Goal: Feedback & Contribution: Leave review/rating

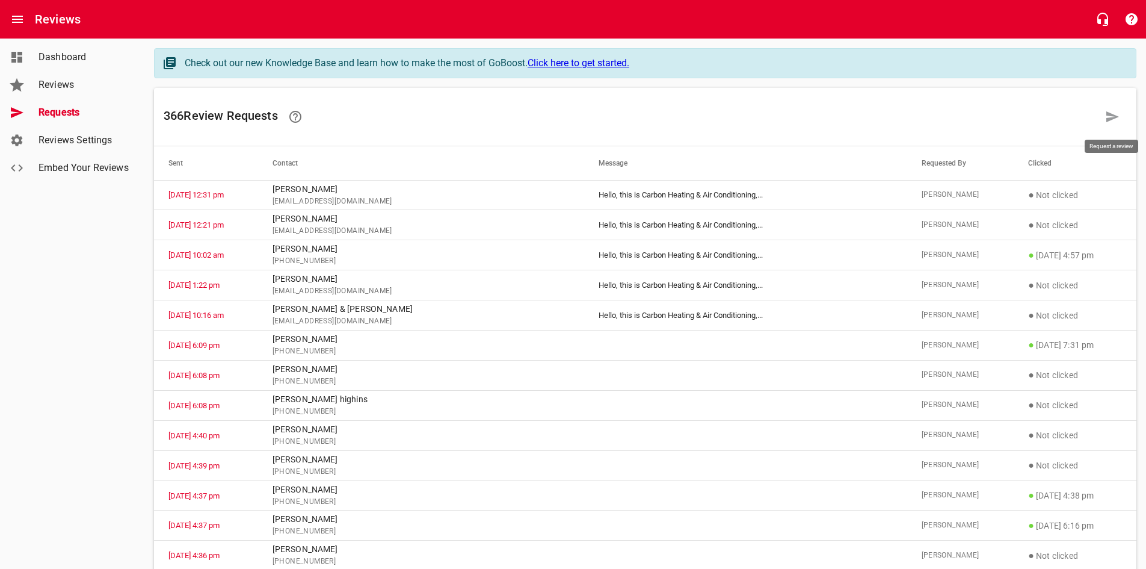
click at [1118, 110] on icon at bounding box center [1112, 116] width 14 height 14
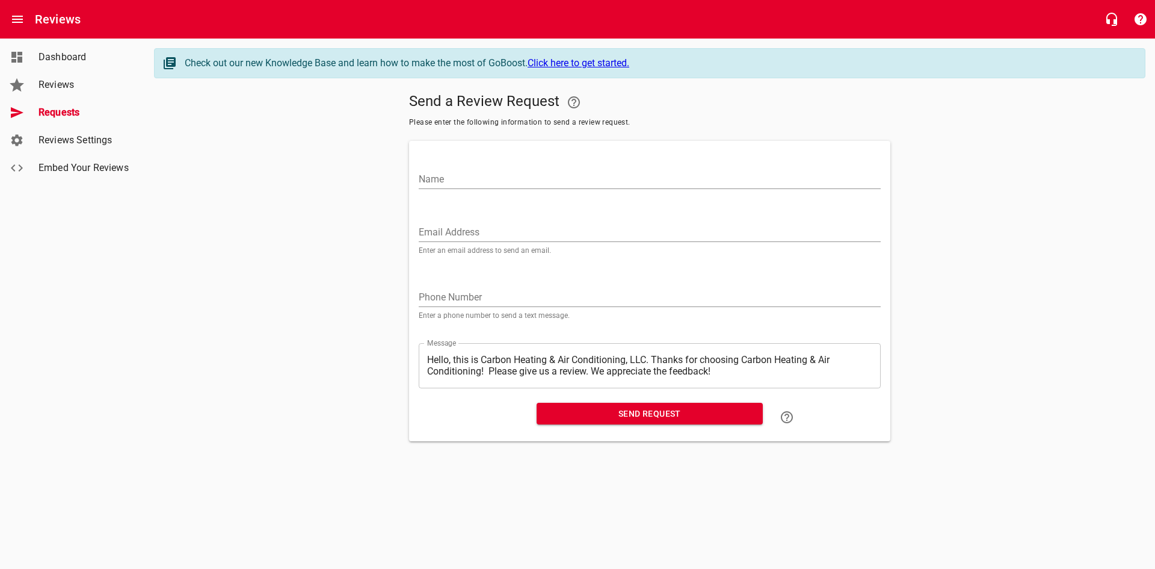
click at [702, 185] on input "Name" at bounding box center [650, 179] width 462 height 19
type input "[PERSON_NAME]"
type input "H"
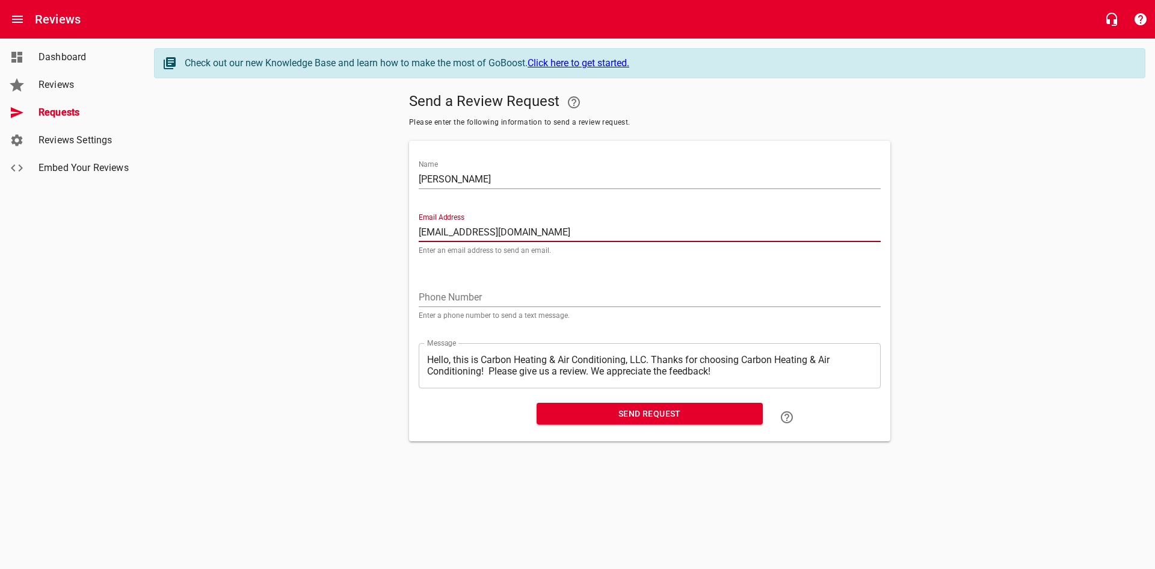
type input "[EMAIL_ADDRESS][DOMAIN_NAME]"
click at [582, 179] on input "[PERSON_NAME]" at bounding box center [650, 179] width 462 height 19
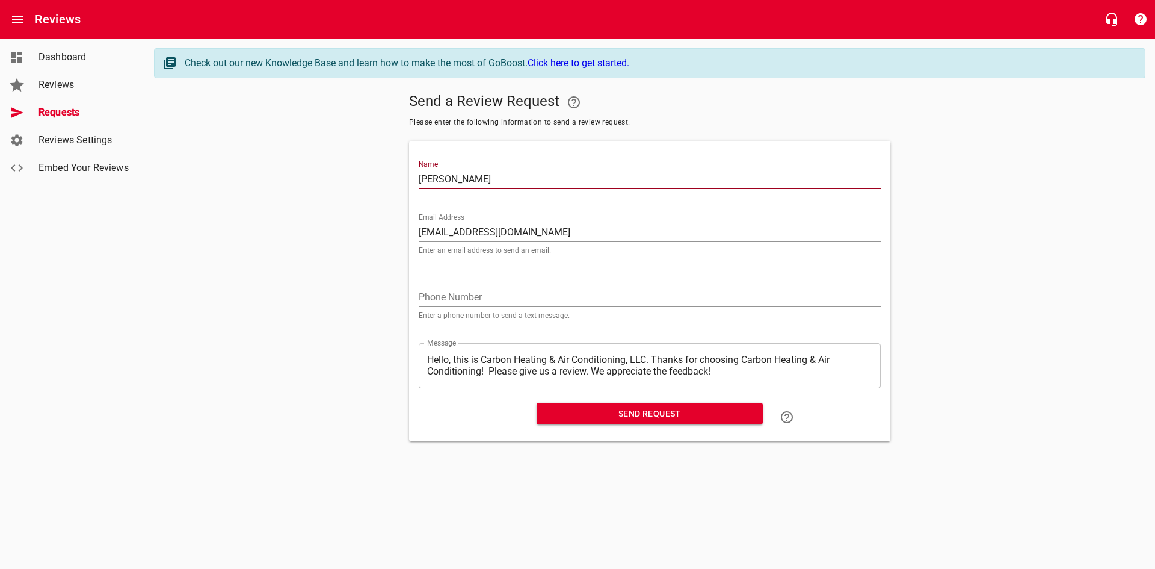
type input "[PERSON_NAME]"
click at [600, 411] on span "Send Request" at bounding box center [649, 413] width 207 height 15
